Goal: Transaction & Acquisition: Purchase product/service

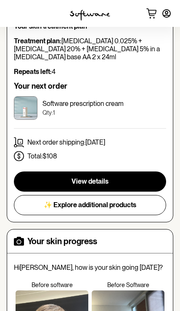
scroll to position [196, 0]
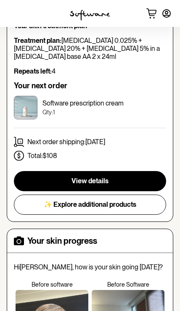
click at [81, 174] on button "View details" at bounding box center [90, 181] width 152 height 20
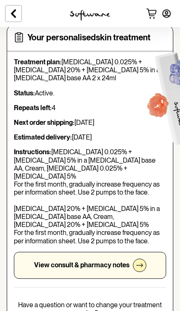
scroll to position [42, 0]
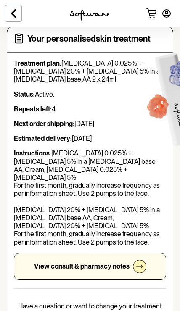
click at [164, 13] on icon at bounding box center [166, 13] width 10 height 10
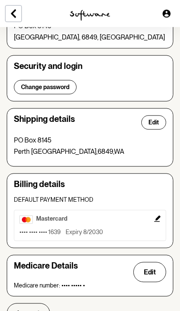
scroll to position [121, 0]
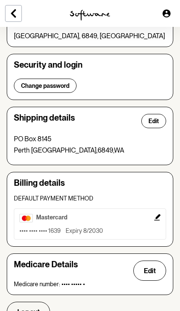
click at [159, 217] on icon "Edit" at bounding box center [157, 217] width 7 height 7
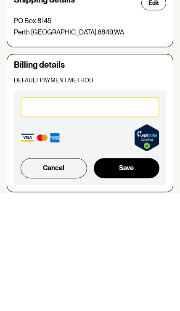
click at [40, 215] on div at bounding box center [90, 225] width 138 height 20
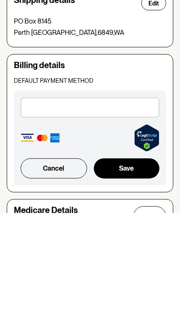
scroll to position [185, 0]
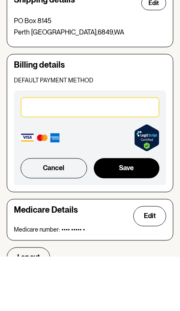
click at [134, 212] on button "Save" at bounding box center [126, 222] width 65 height 20
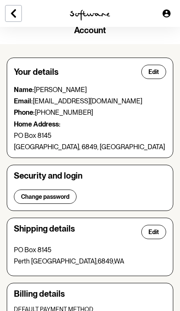
scroll to position [0, 0]
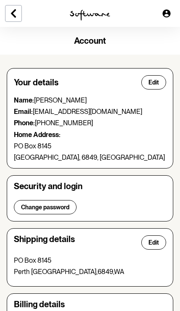
click at [18, 13] on button at bounding box center [13, 13] width 17 height 17
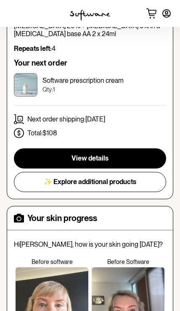
scroll to position [234, 0]
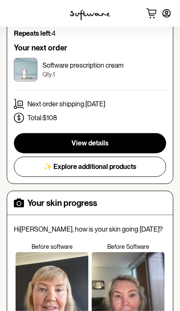
click at [61, 138] on button "View details" at bounding box center [90, 143] width 152 height 20
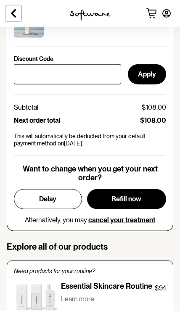
scroll to position [453, 0]
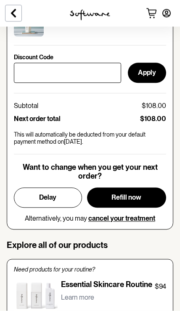
click at [132, 193] on span "Refill now" at bounding box center [126, 197] width 30 height 8
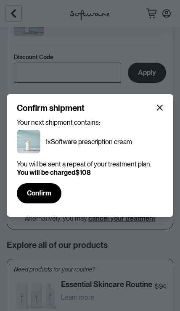
click at [44, 193] on span "Confirm" at bounding box center [39, 193] width 24 height 8
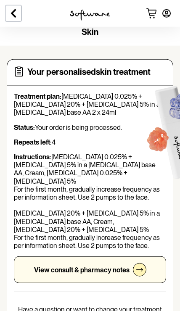
scroll to position [0, 0]
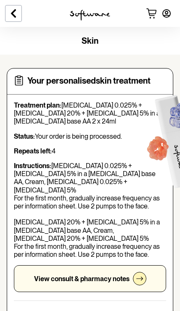
click at [18, 12] on icon at bounding box center [13, 13] width 10 height 10
